Goal: Information Seeking & Learning: Learn about a topic

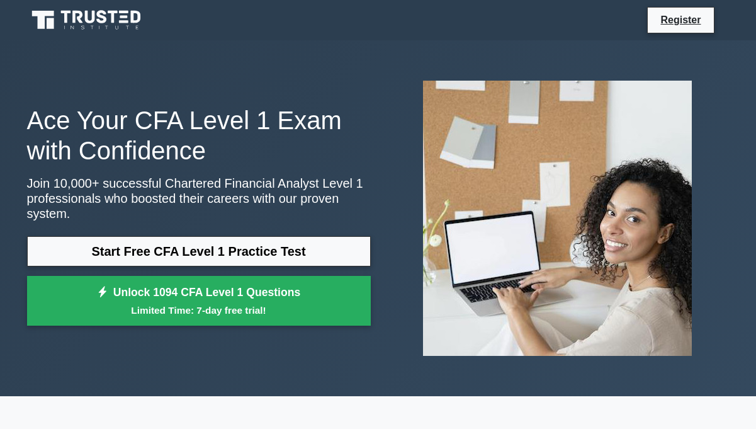
click at [162, 166] on h1 "Ace Your CFA Level 1 Exam with Confidence" at bounding box center [199, 135] width 344 height 60
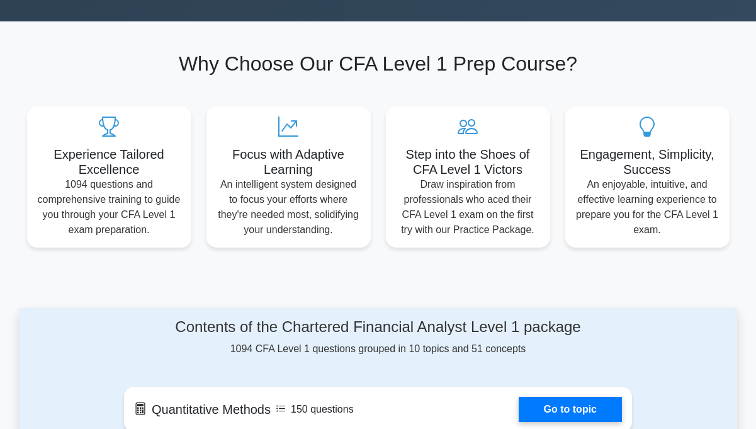
scroll to position [749, 0]
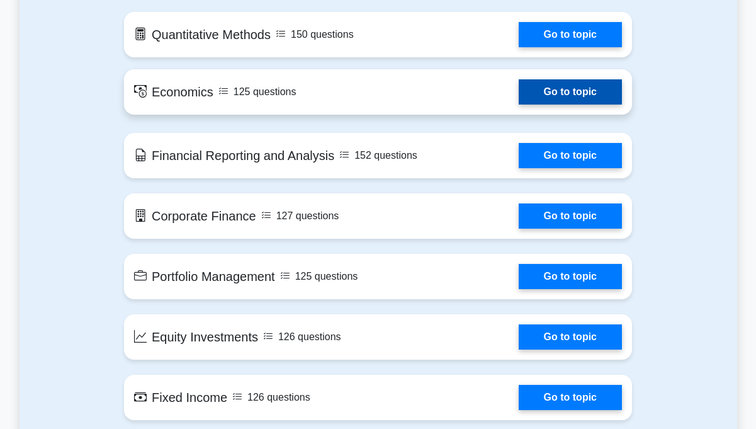
click at [542, 85] on link "Go to topic" at bounding box center [570, 91] width 103 height 25
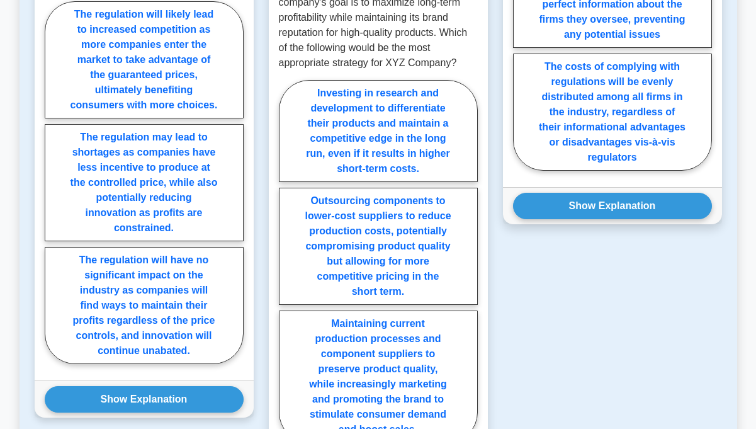
scroll to position [903, 0]
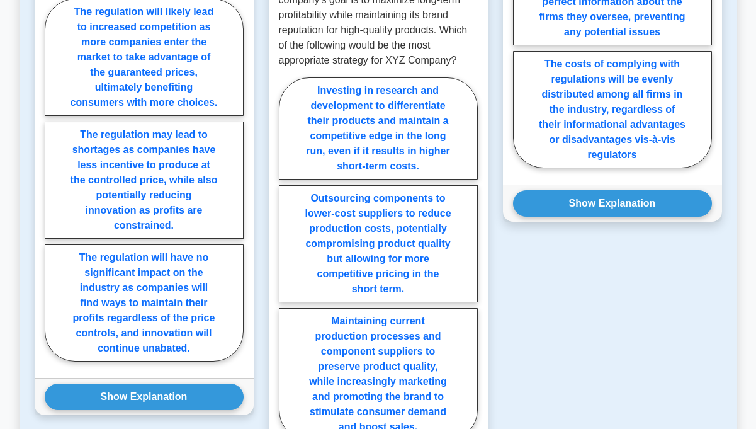
click at [123, 395] on div "Show Explanation Correct Answer: The regulation may lead to shortages as compan…" at bounding box center [144, 396] width 219 height 37
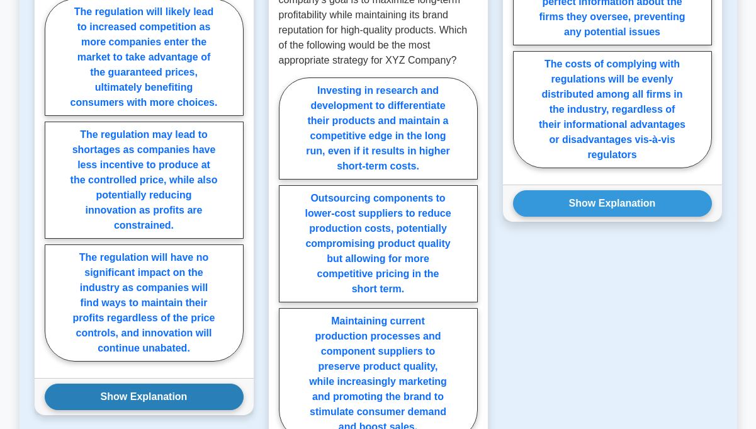
click at [105, 387] on button "Show Explanation" at bounding box center [144, 396] width 199 height 26
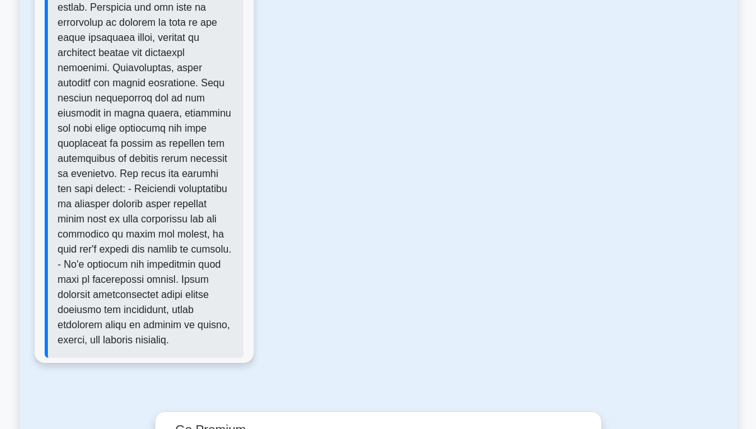
scroll to position [1533, 0]
